Goal: Find specific fact: Find specific page/section

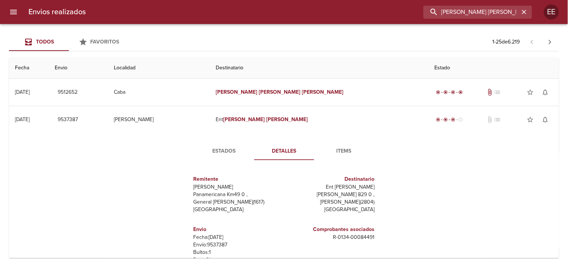
click at [471, 14] on input "[PERSON_NAME] [PERSON_NAME]" at bounding box center [472, 12] width 96 height 13
paste input "9531346"
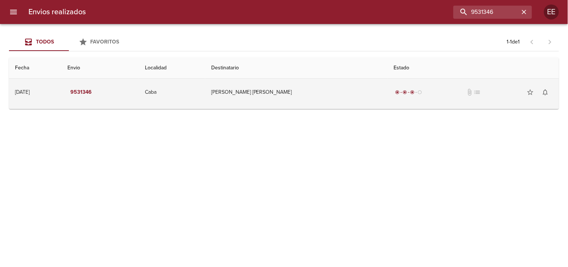
click at [260, 86] on td "[PERSON_NAME] [PERSON_NAME]" at bounding box center [296, 92] width 183 height 27
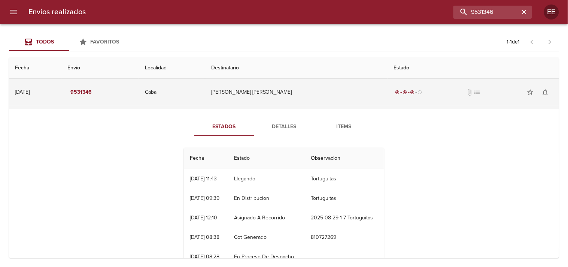
click at [260, 86] on td "[PERSON_NAME] [PERSON_NAME]" at bounding box center [296, 92] width 183 height 27
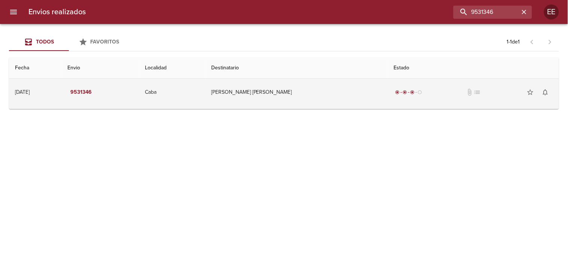
click at [275, 100] on td "[PERSON_NAME] [PERSON_NAME]" at bounding box center [296, 92] width 183 height 27
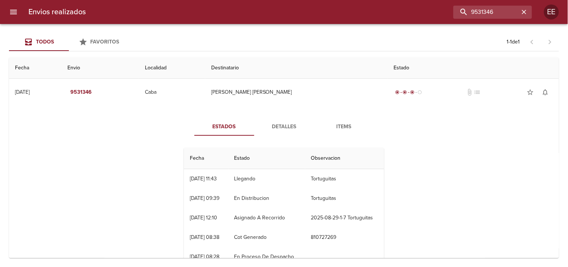
click at [272, 132] on button "Detalles" at bounding box center [284, 127] width 60 height 18
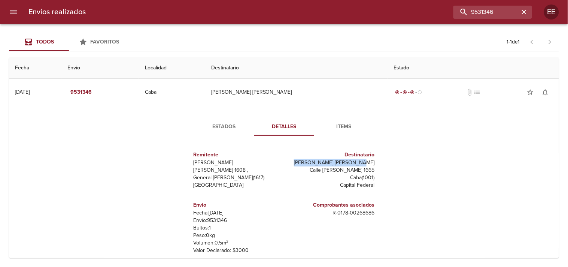
drag, startPoint x: 310, startPoint y: 162, endPoint x: 366, endPoint y: 165, distance: 55.5
click at [366, 165] on p "[PERSON_NAME] [PERSON_NAME]" at bounding box center [331, 162] width 88 height 7
copy p "[PERSON_NAME]"
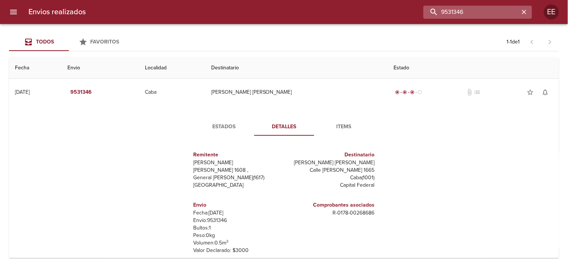
click at [478, 12] on input "9531346" at bounding box center [472, 12] width 96 height 13
paste input "2562"
click at [478, 12] on input "9532562" at bounding box center [472, 12] width 96 height 13
type input "9532562"
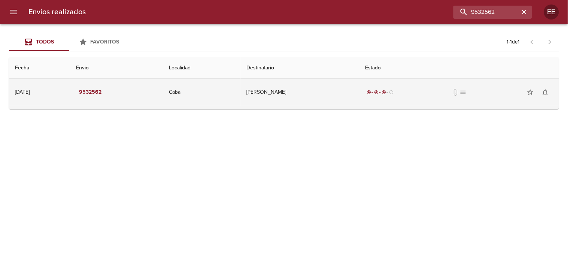
click at [285, 85] on td "[PERSON_NAME]" at bounding box center [300, 92] width 119 height 27
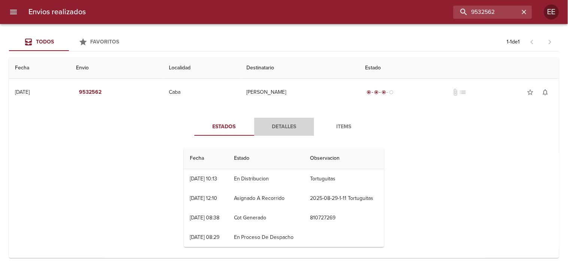
click at [280, 121] on button "Detalles" at bounding box center [284, 127] width 60 height 18
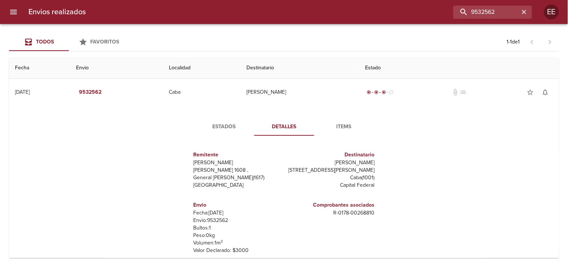
drag, startPoint x: 335, startPoint y: 162, endPoint x: 372, endPoint y: 164, distance: 36.8
click at [372, 164] on div "Destinatario [PERSON_NAME] [STREET_ADDRESS][PERSON_NAME]" at bounding box center [331, 170] width 94 height 50
copy p "[PERSON_NAME]"
